Goal: Find specific page/section: Find specific page/section

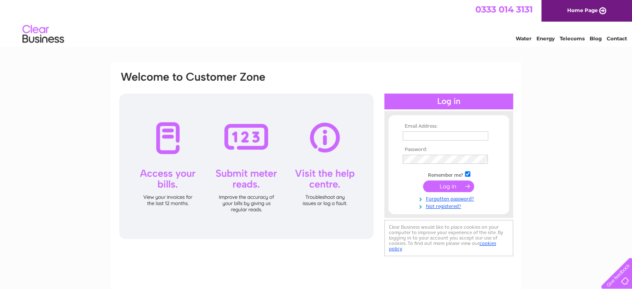
click at [440, 142] on td at bounding box center [449, 135] width 96 height 13
click at [435, 138] on input "text" at bounding box center [446, 135] width 86 height 9
type input "supremesuperstores@outlook.com"
click at [447, 189] on input "submit" at bounding box center [448, 186] width 51 height 12
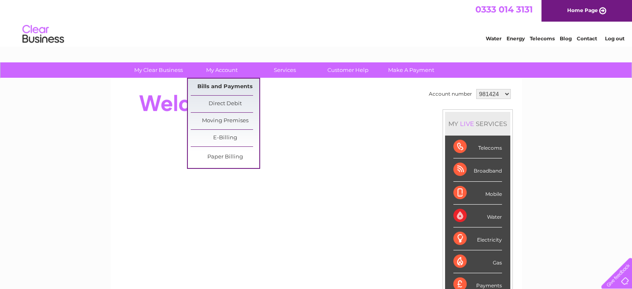
click at [238, 85] on link "Bills and Payments" at bounding box center [225, 87] width 69 height 17
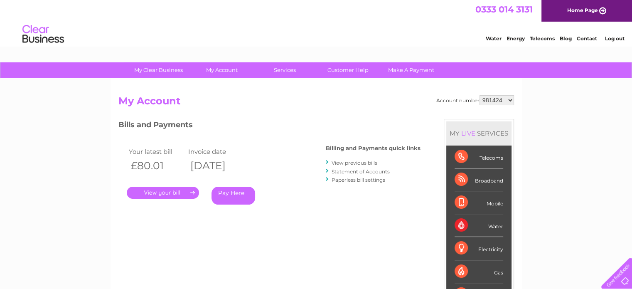
scroll to position [7, 0]
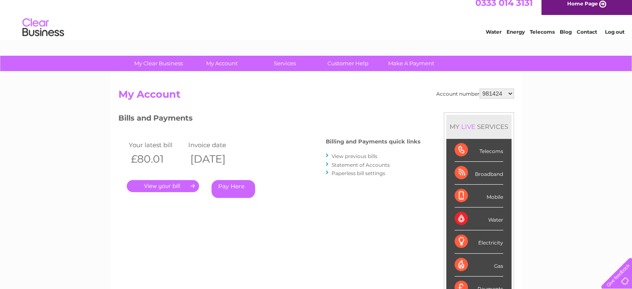
click at [150, 188] on link "." at bounding box center [163, 186] width 72 height 12
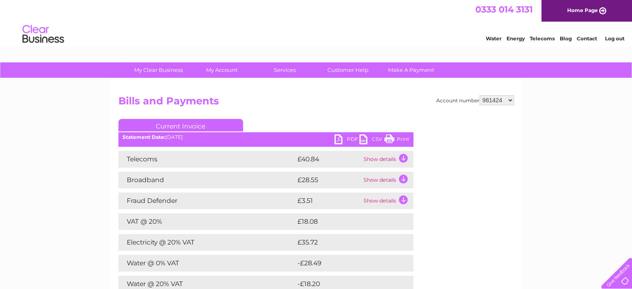
scroll to position [8, 0]
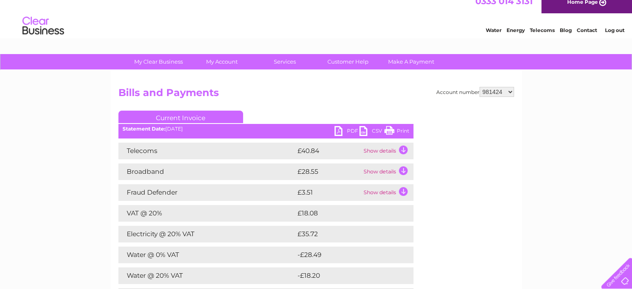
click at [349, 129] on link "PDF" at bounding box center [346, 132] width 25 height 12
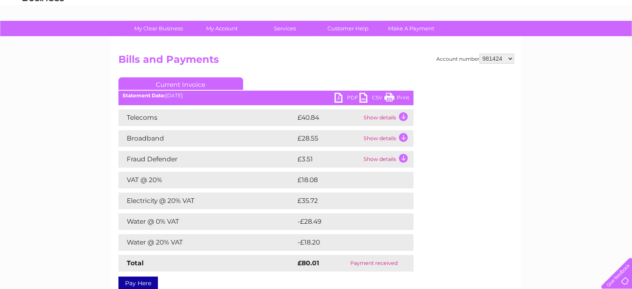
scroll to position [28, 0]
